Goal: Check status: Check status

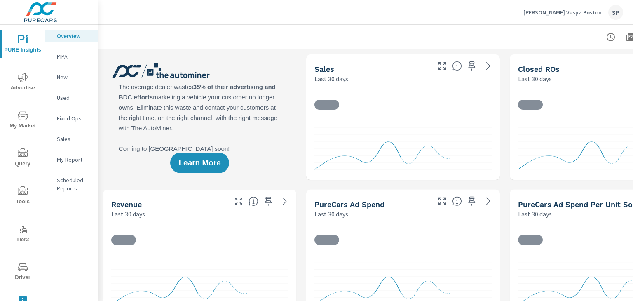
click at [22, 266] on icon "nav menu" at bounding box center [23, 267] width 10 height 10
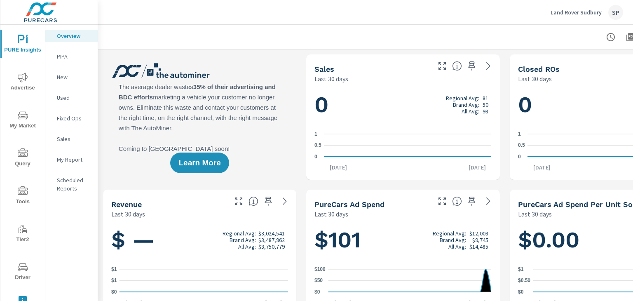
click at [24, 269] on icon "nav menu" at bounding box center [23, 267] width 10 height 8
